Goal: Transaction & Acquisition: Download file/media

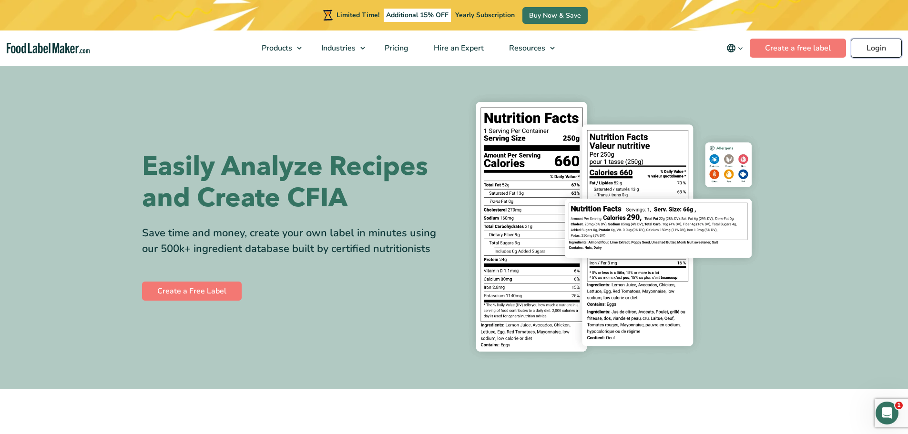
click at [869, 49] on link "Login" at bounding box center [875, 48] width 51 height 19
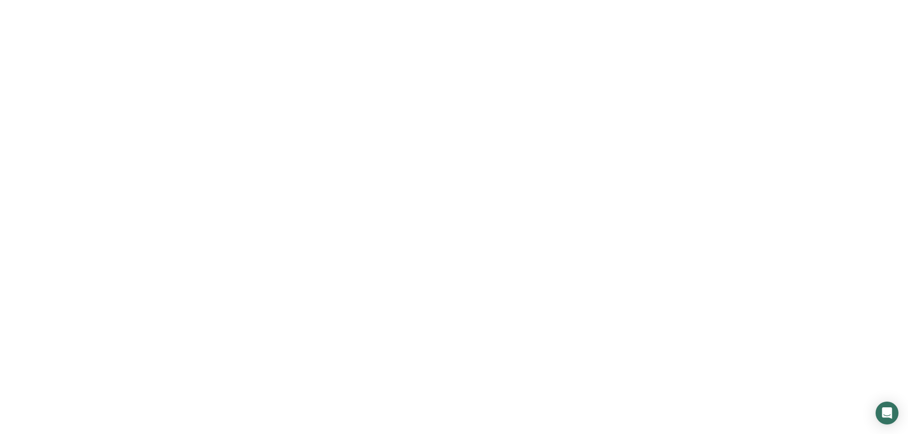
click at [414, 186] on div at bounding box center [454, 217] width 908 height 434
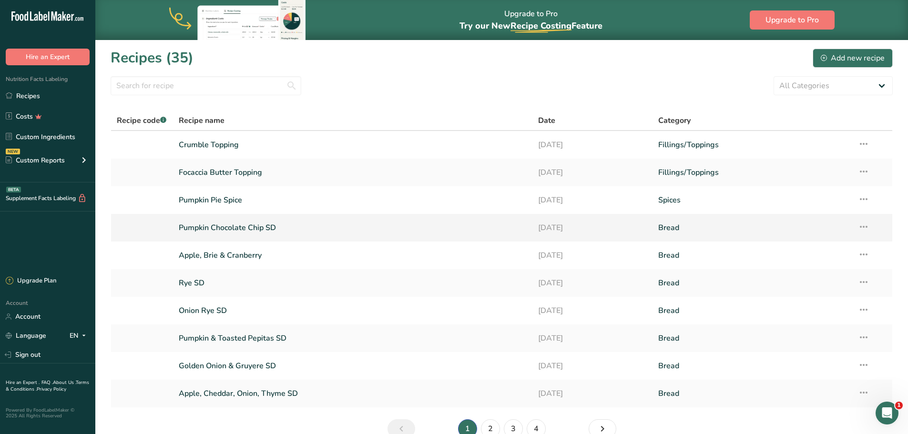
click at [303, 230] on link "Pumpkin Chocolate Chip SD" at bounding box center [353, 228] width 348 height 20
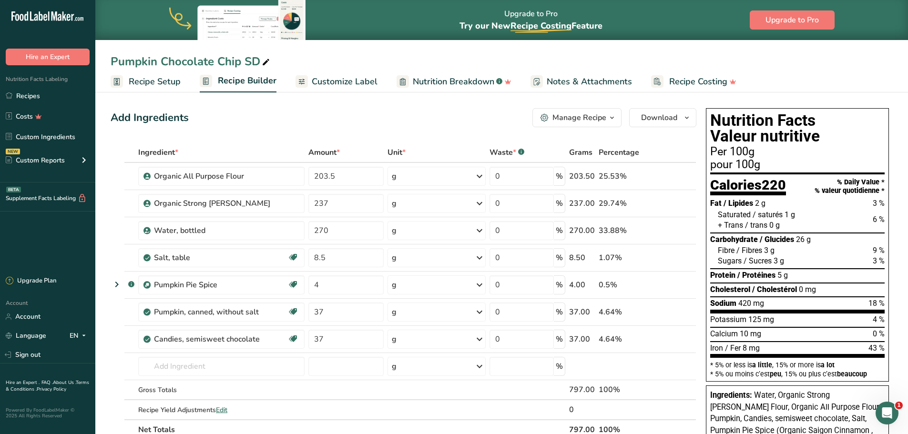
click at [351, 86] on span "Customize Label" at bounding box center [345, 81] width 66 height 13
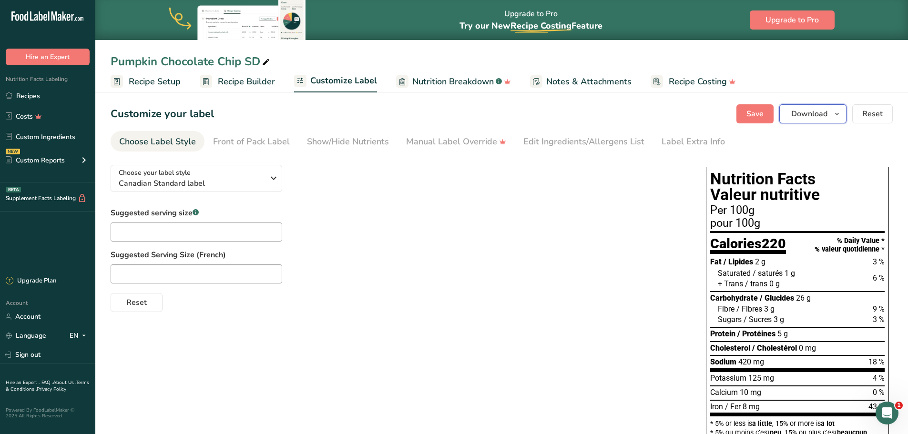
click at [842, 117] on span "button" at bounding box center [836, 113] width 11 height 11
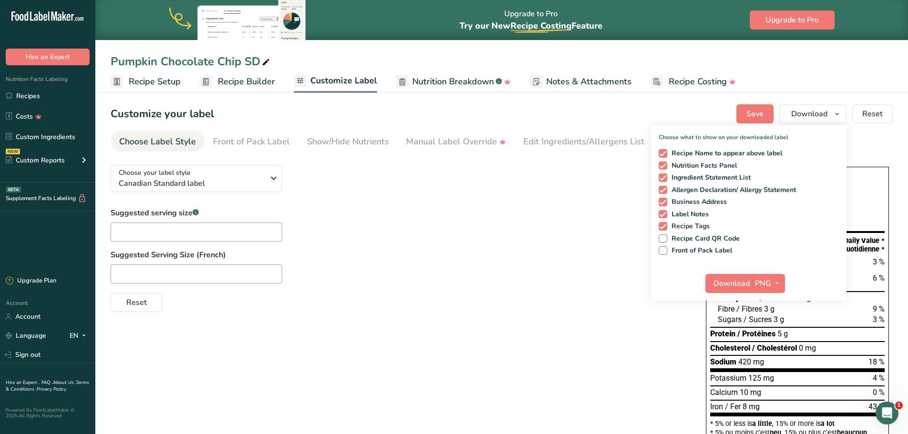
click at [694, 228] on span "Recipe Tags" at bounding box center [688, 226] width 43 height 9
click at [665, 228] on input "Recipe Tags" at bounding box center [661, 226] width 6 height 6
checkbox input "false"
click at [678, 211] on span "Label Notes" at bounding box center [688, 214] width 42 height 9
click at [665, 211] on input "Label Notes" at bounding box center [661, 214] width 6 height 6
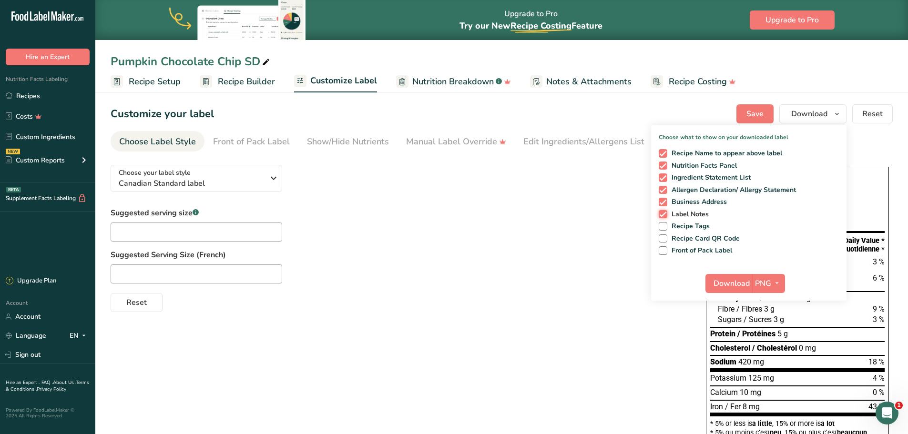
checkbox input "false"
click at [680, 201] on span "Business Address" at bounding box center [697, 202] width 60 height 9
click at [665, 201] on input "Business Address" at bounding box center [661, 202] width 6 height 6
checkbox input "false"
click at [691, 154] on span "Recipe Name to appear above label" at bounding box center [724, 153] width 115 height 9
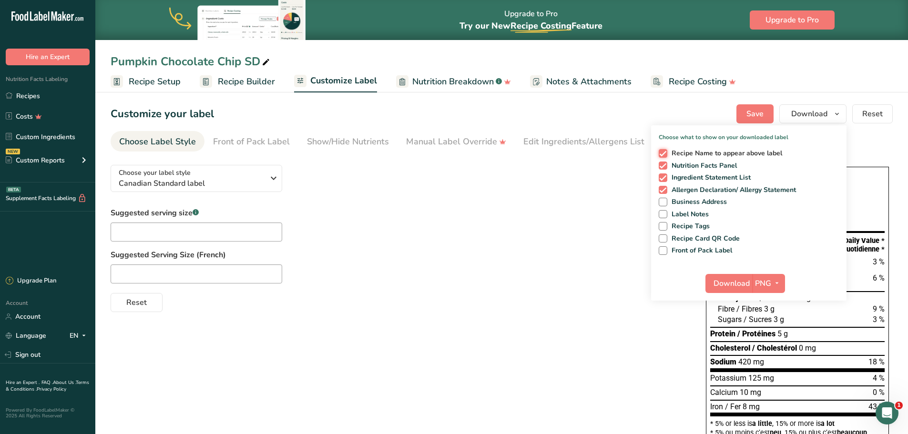
click at [665, 154] on input "Recipe Name to appear above label" at bounding box center [661, 153] width 6 height 6
checkbox input "false"
click at [768, 288] on span "PNG" at bounding box center [763, 283] width 16 height 11
click at [781, 350] on link "PDF" at bounding box center [769, 350] width 30 height 16
click at [737, 285] on span "Download" at bounding box center [732, 283] width 36 height 11
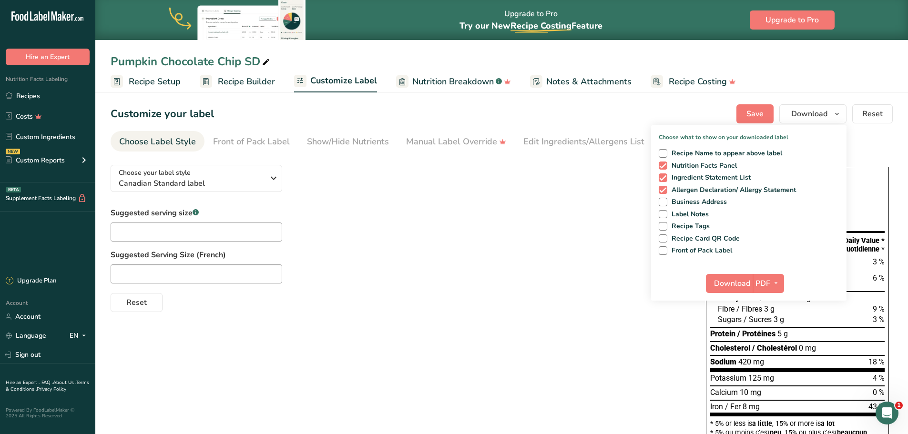
click at [621, 211] on div "Suggested serving size .a-a{fill:#347362;}.b-a{fill:#fff;} Suggested Serving Si…" at bounding box center [399, 259] width 576 height 105
